Goal: Task Accomplishment & Management: Use online tool/utility

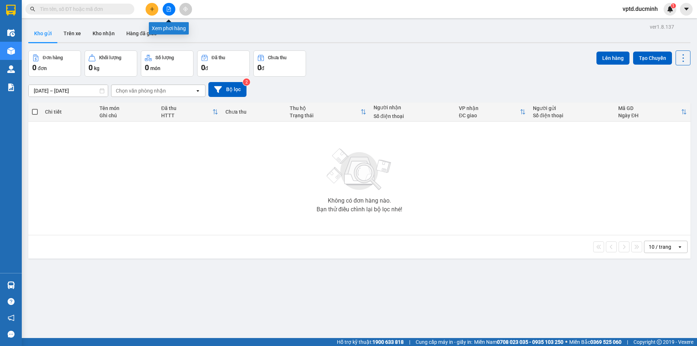
click at [168, 7] on icon "file-add" at bounding box center [169, 9] width 4 height 5
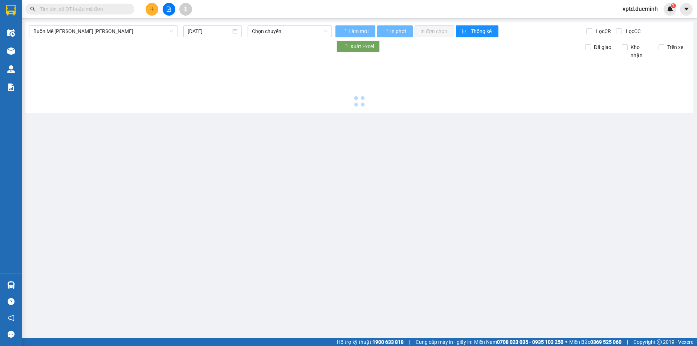
type input "[DATE]"
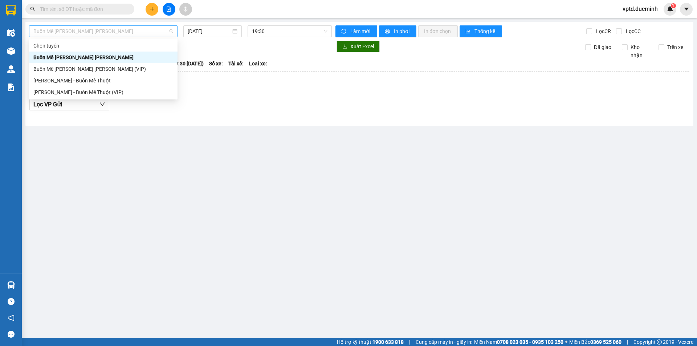
click at [137, 32] on span "Buôn Mê Thuột - Hồ Chí Minh" at bounding box center [103, 31] width 140 height 11
click at [94, 66] on div "Buôn Mê Thuột - Hồ Chí Minh (VIP)" at bounding box center [103, 69] width 140 height 8
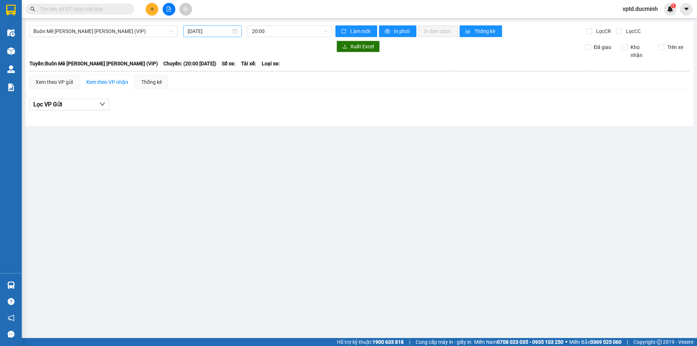
click at [197, 26] on div "12/08/2025" at bounding box center [212, 31] width 58 height 12
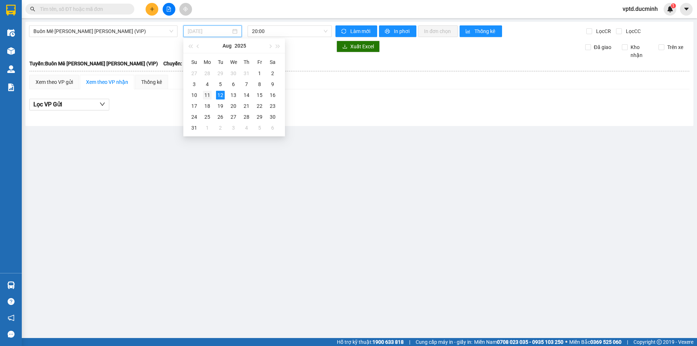
click at [208, 94] on div "11" at bounding box center [207, 95] width 9 height 9
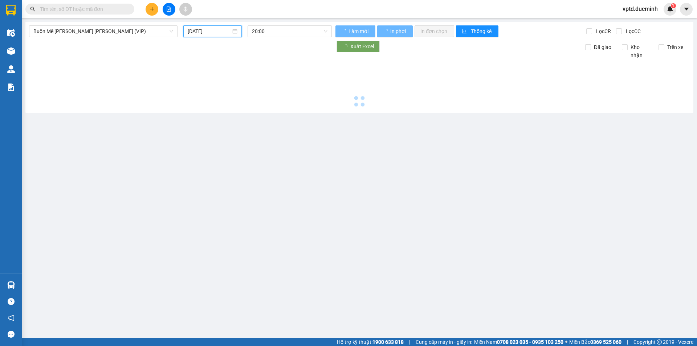
type input "11/08/2025"
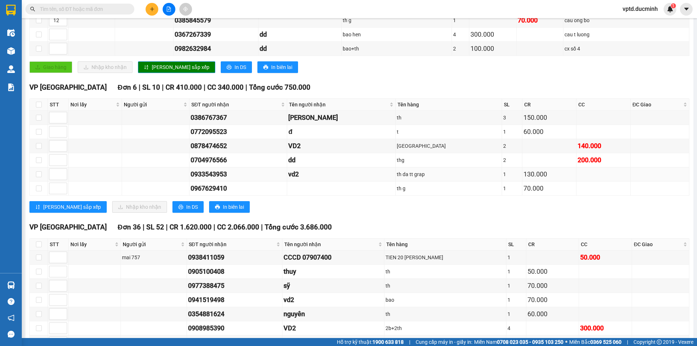
scroll to position [436, 0]
